Goal: Information Seeking & Learning: Learn about a topic

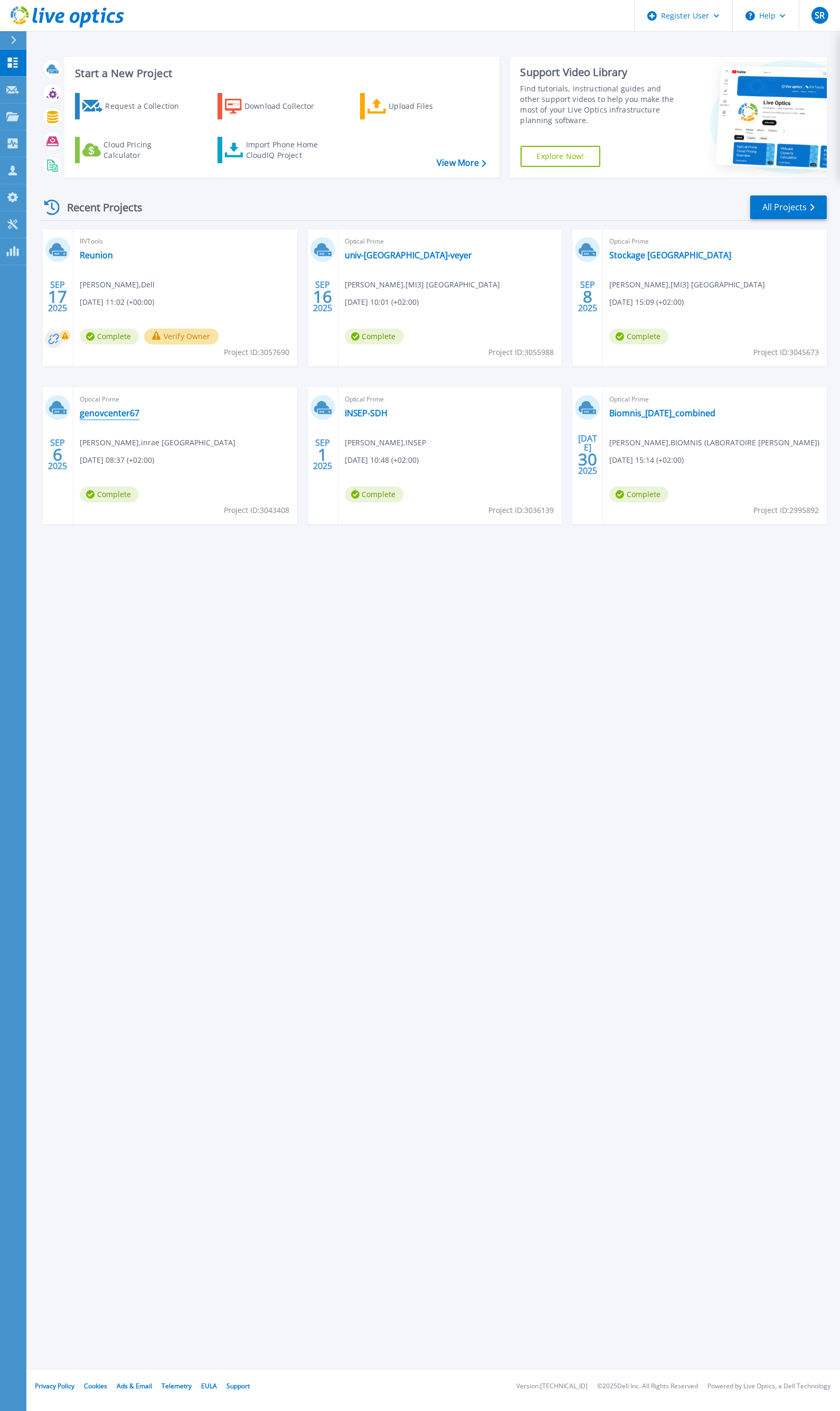
click at [113, 414] on link "genovcenter67" at bounding box center [109, 413] width 60 height 11
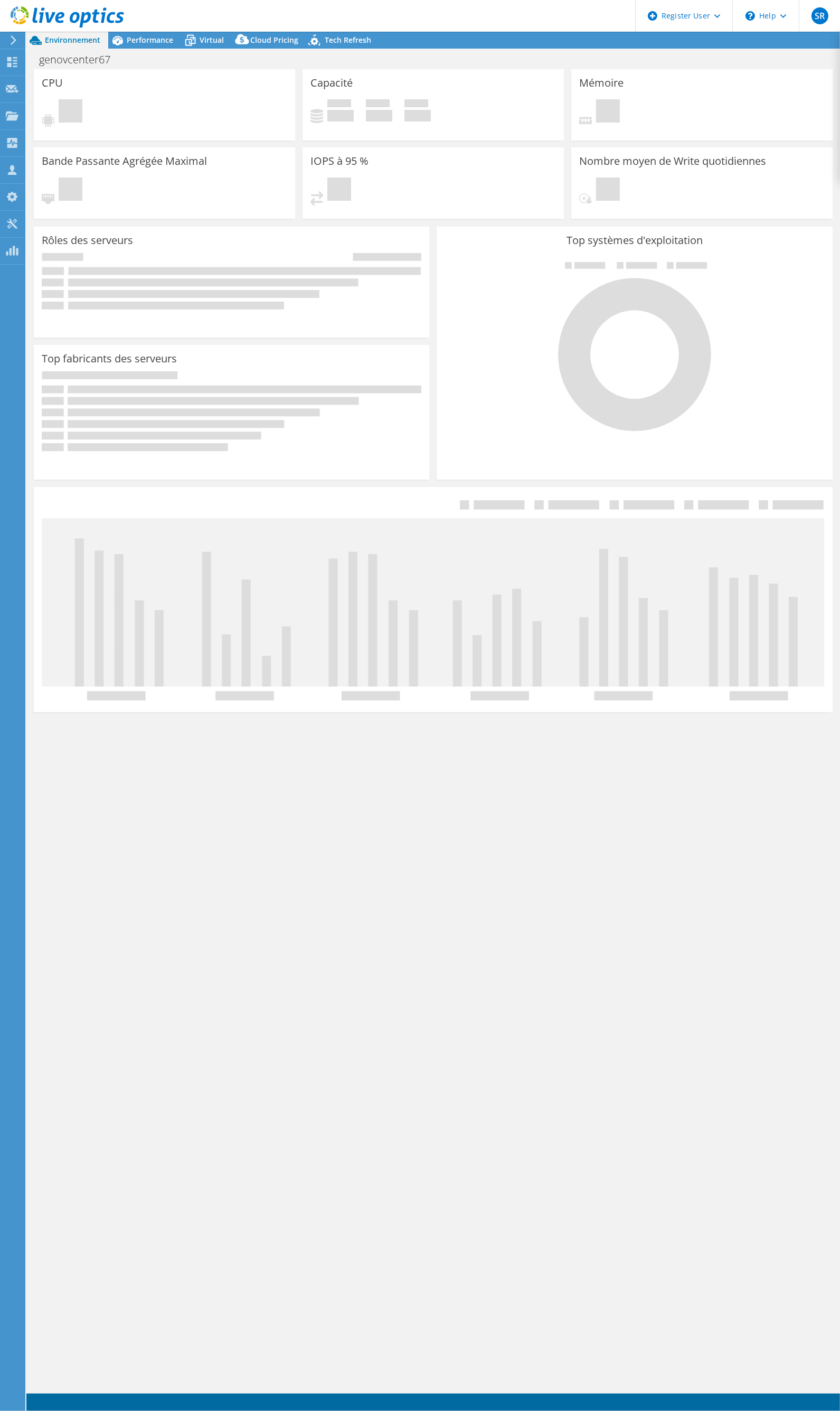
select select "USD"
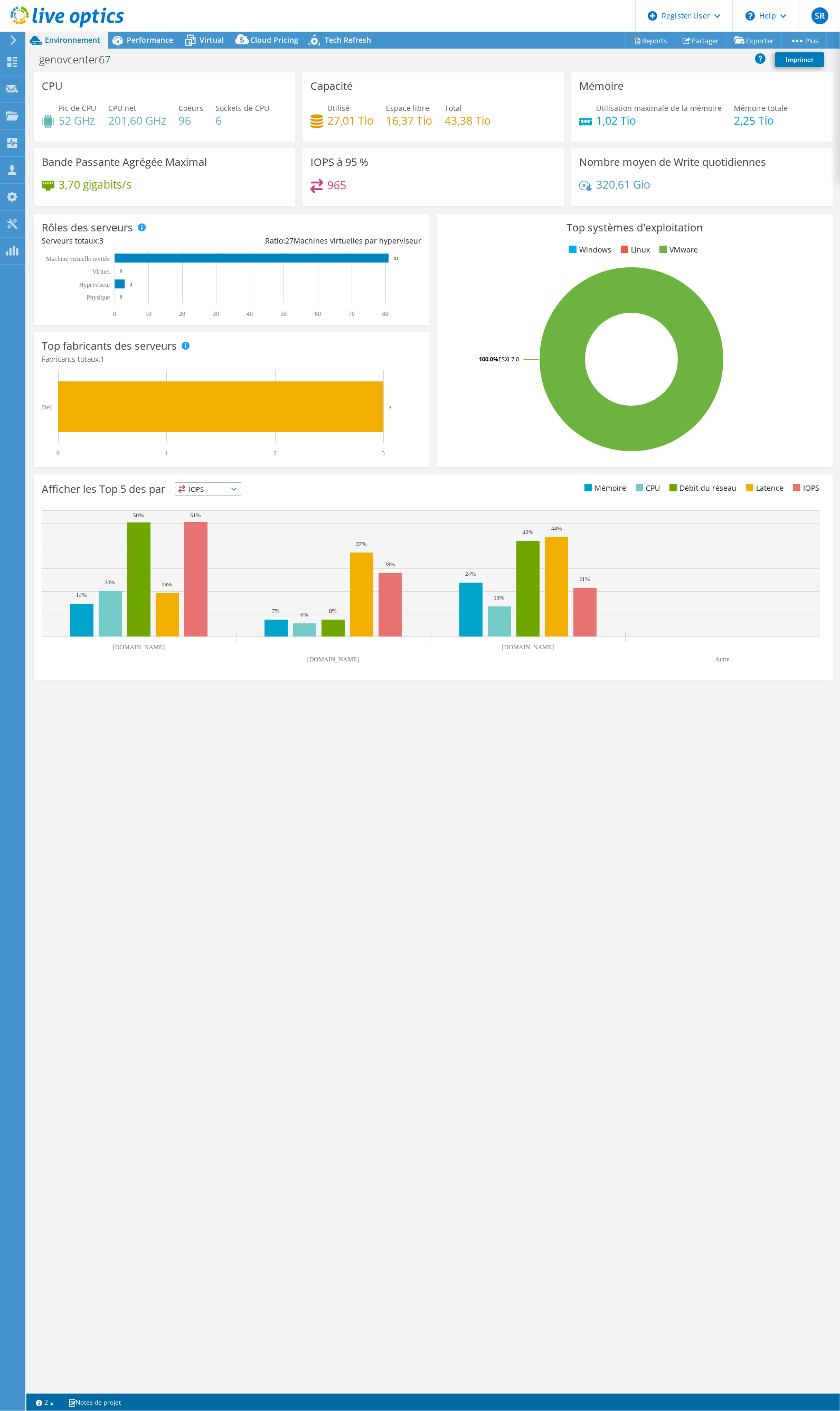
click at [498, 834] on div "CPU Pic de CPU 52 GHz CPU net 201,60 GHz Coeurs 96 Sockets de CPU 6 Capacité Ut…" at bounding box center [433, 733] width 814 height 1321
click at [492, 912] on div "CPU Pic de CPU 52 GHz CPU net 201,60 GHz Coeurs 96 Sockets de CPU 6 Capacité Ut…" at bounding box center [433, 733] width 814 height 1321
click at [507, 241] on div "Top systèmes d'exploitation Windows Linux VMware 100.0% ESXi 7.0" at bounding box center [634, 340] width 395 height 253
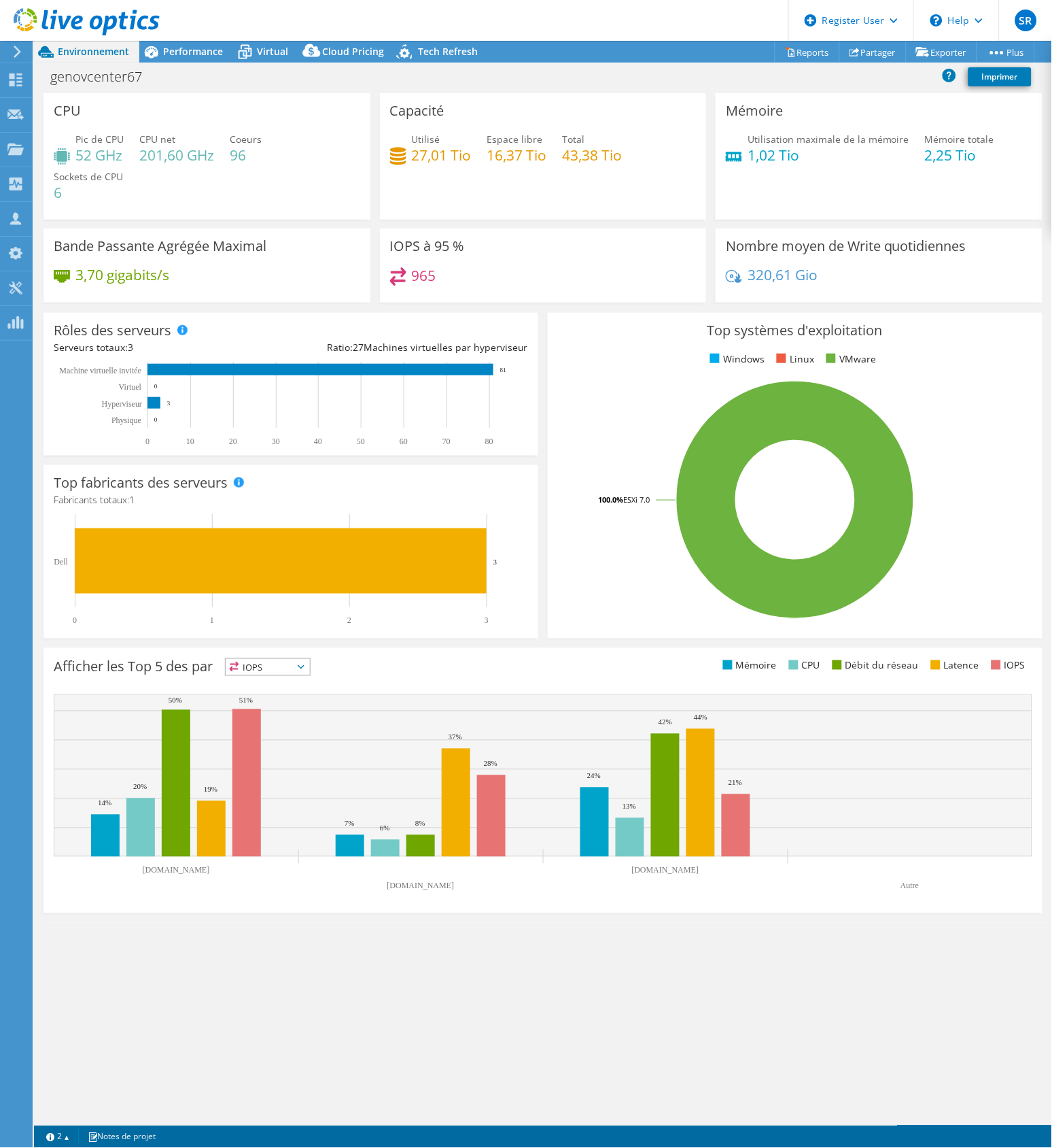
drag, startPoint x: 329, startPoint y: 1028, endPoint x: 329, endPoint y: 1011, distance: 17.0
click at [329, 1028] on div "CPU Pic de CPU 52 GHz CPU net 201,60 GHz Coeurs 96 Sockets de CPU 6 Capacité Ut…" at bounding box center [542, 609] width 1018 height 1033
